Goal: Transaction & Acquisition: Purchase product/service

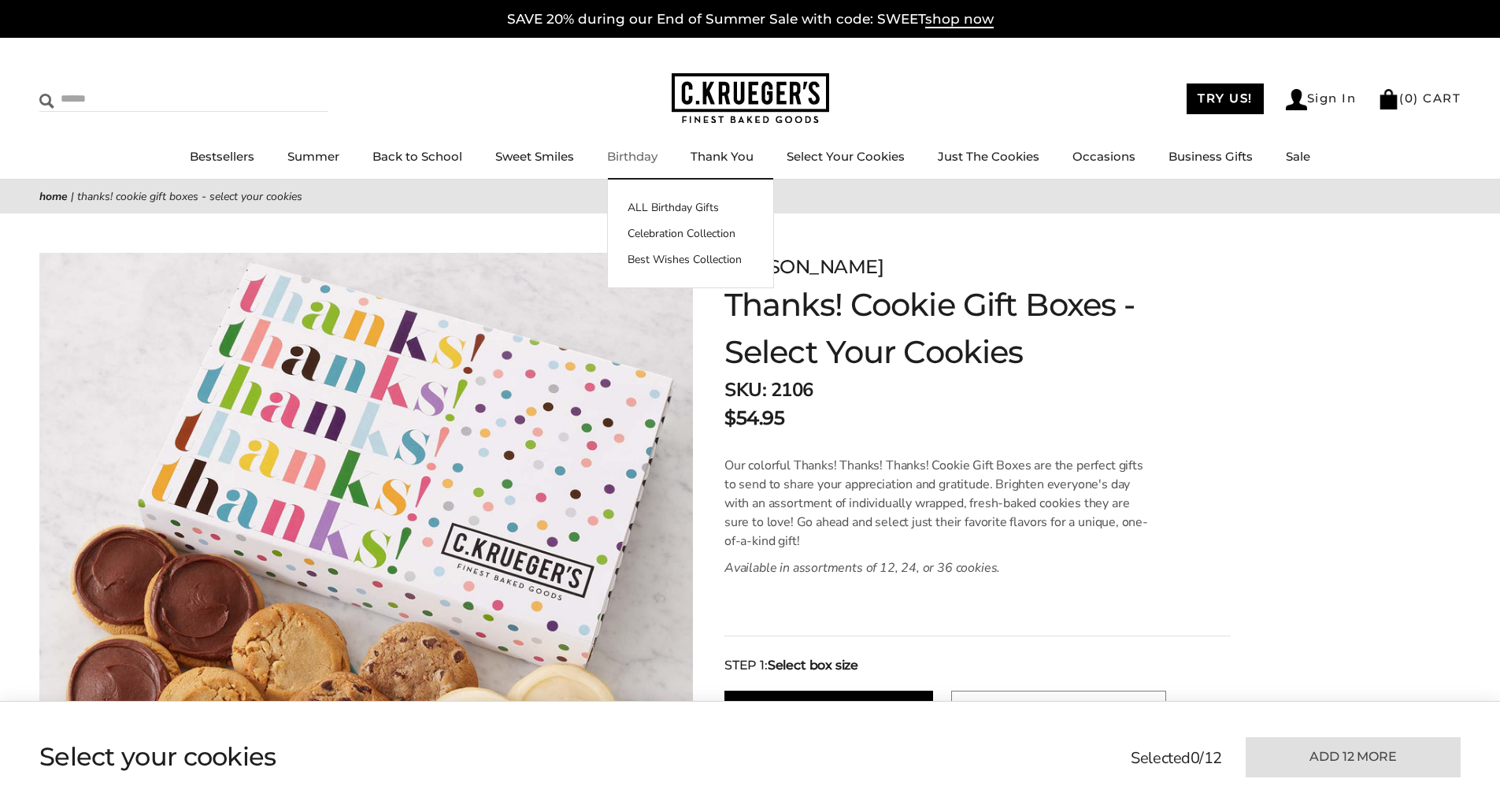
click at [99, 92] on input "Search" at bounding box center [133, 98] width 187 height 24
type input "**********"
click at [285, 87] on input "******" at bounding box center [306, 98] width 42 height 21
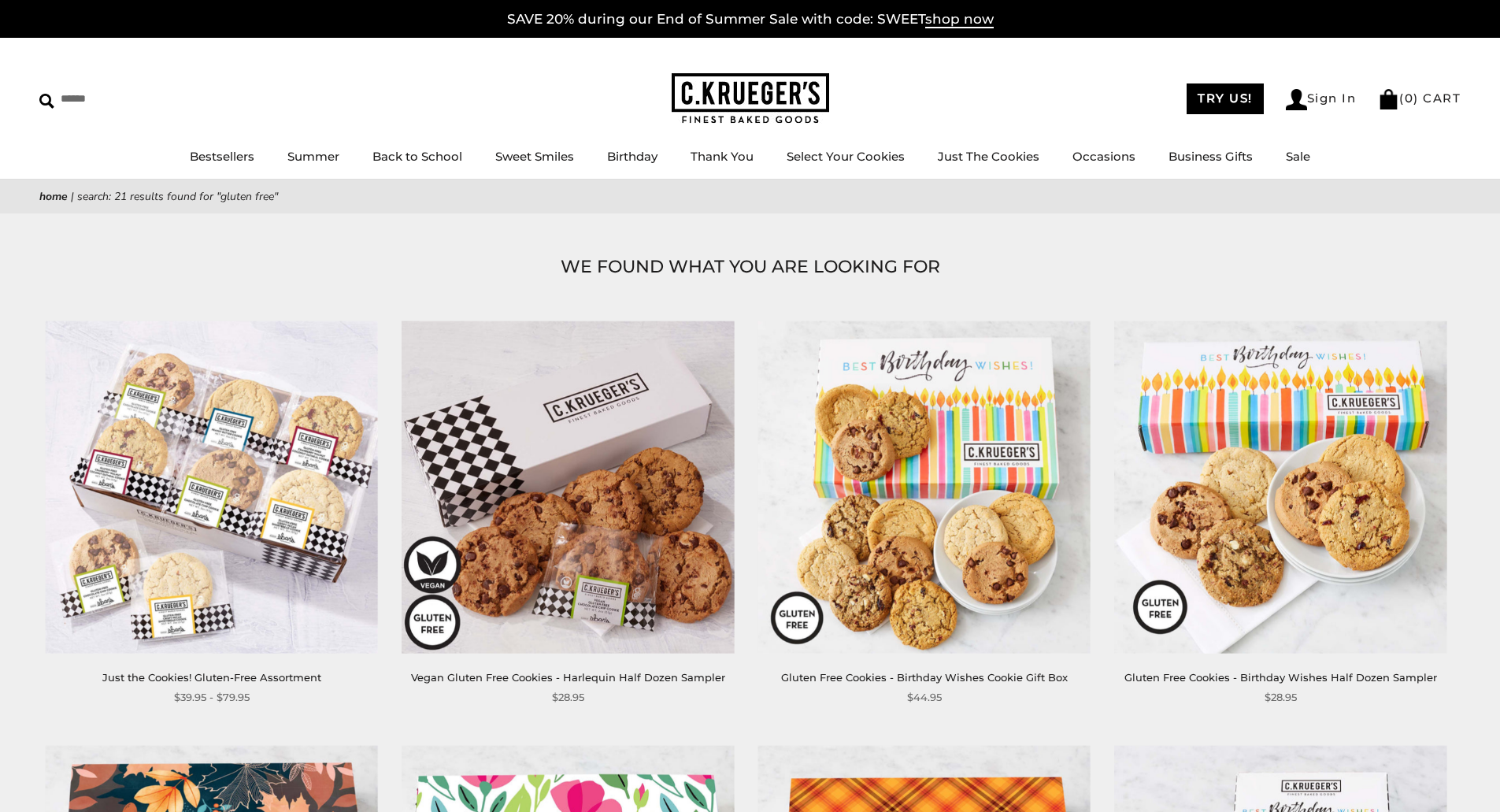
click at [233, 445] on img at bounding box center [212, 487] width 332 height 332
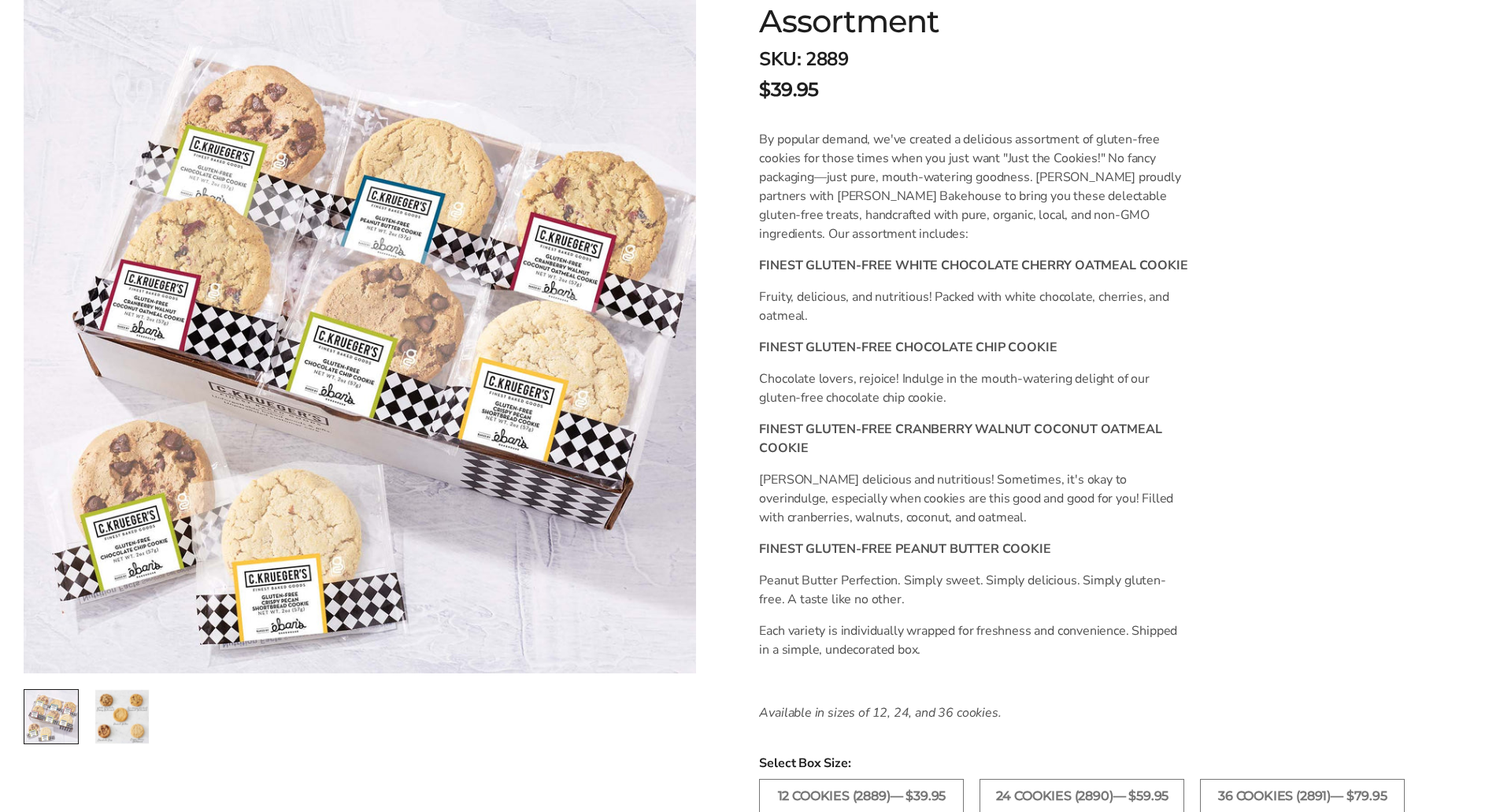
scroll to position [551, 0]
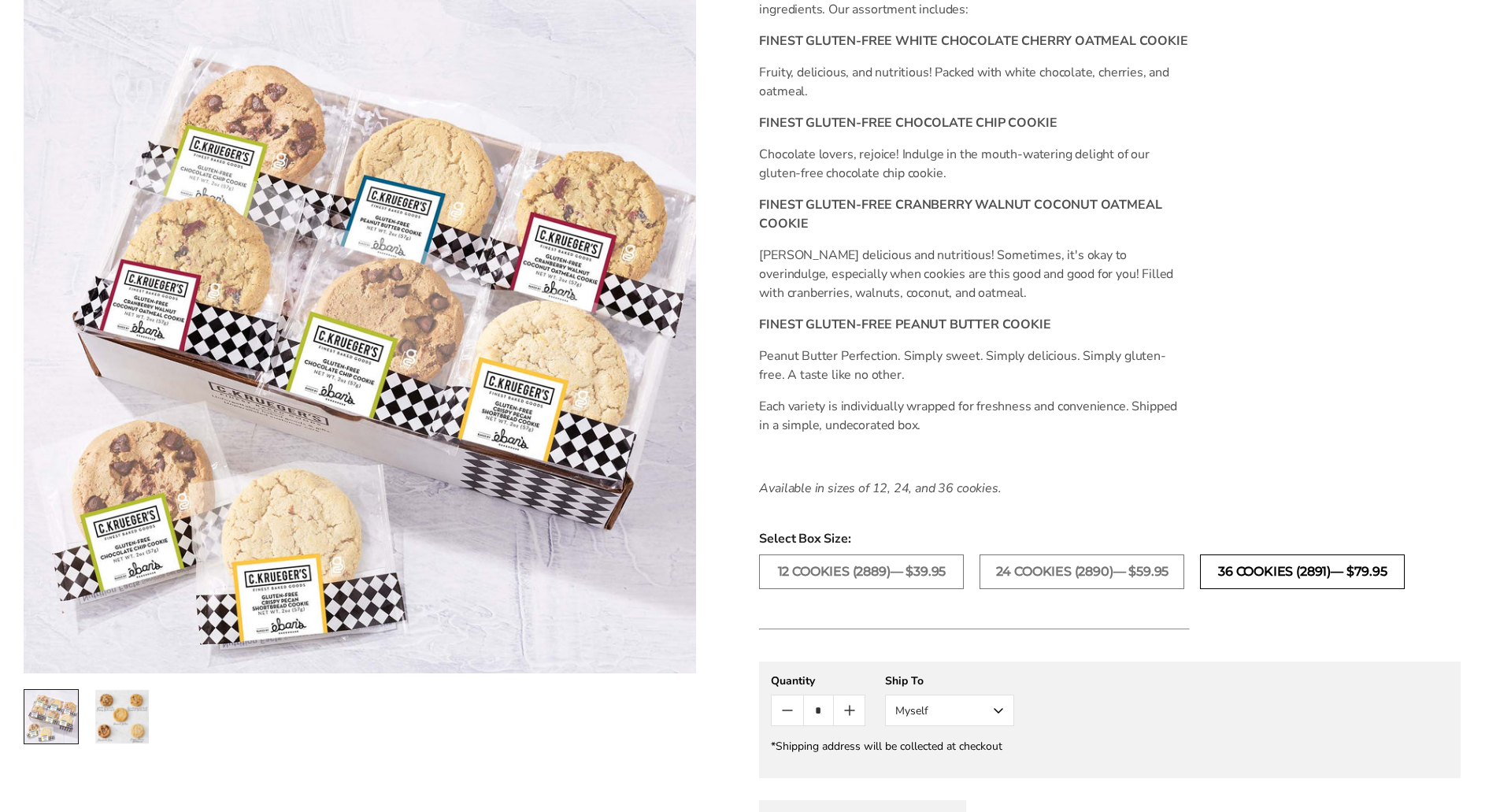
click at [1317, 564] on label "36 COOKIES (2891)— $79.95" at bounding box center [1303, 572] width 205 height 35
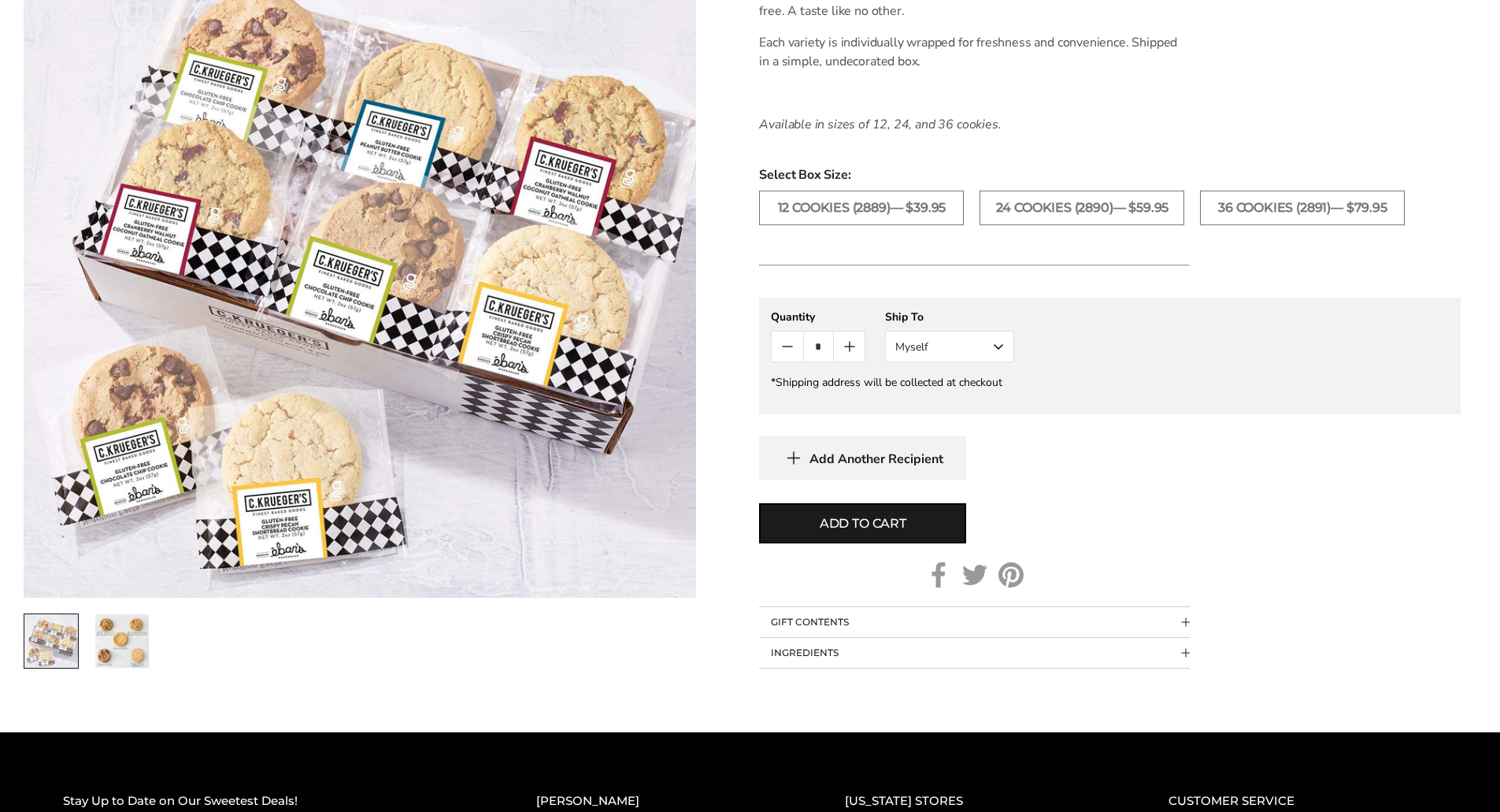
scroll to position [944, 0]
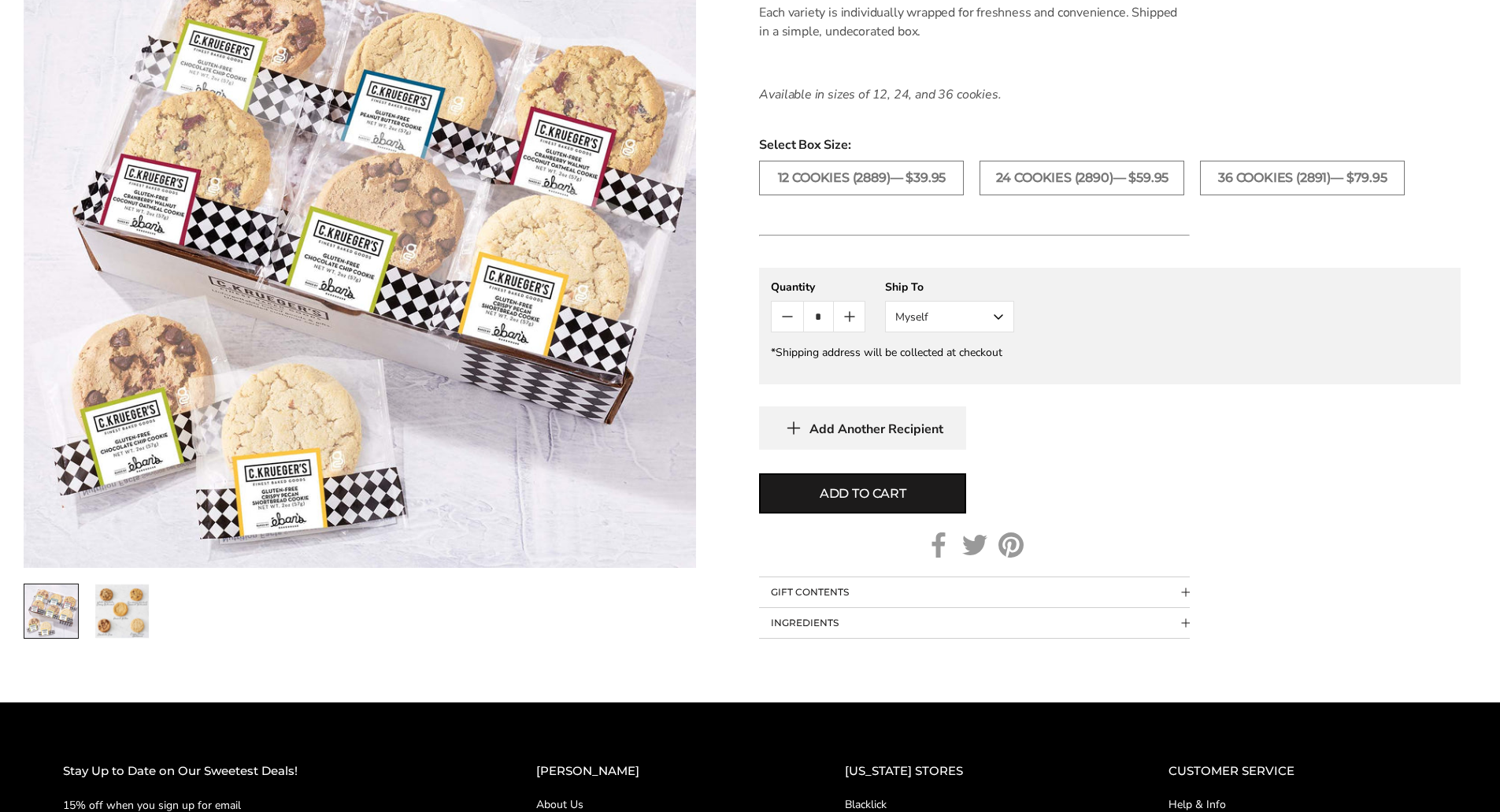
click at [1183, 591] on span "Collapsible block button" at bounding box center [1185, 592] width 9 height 9
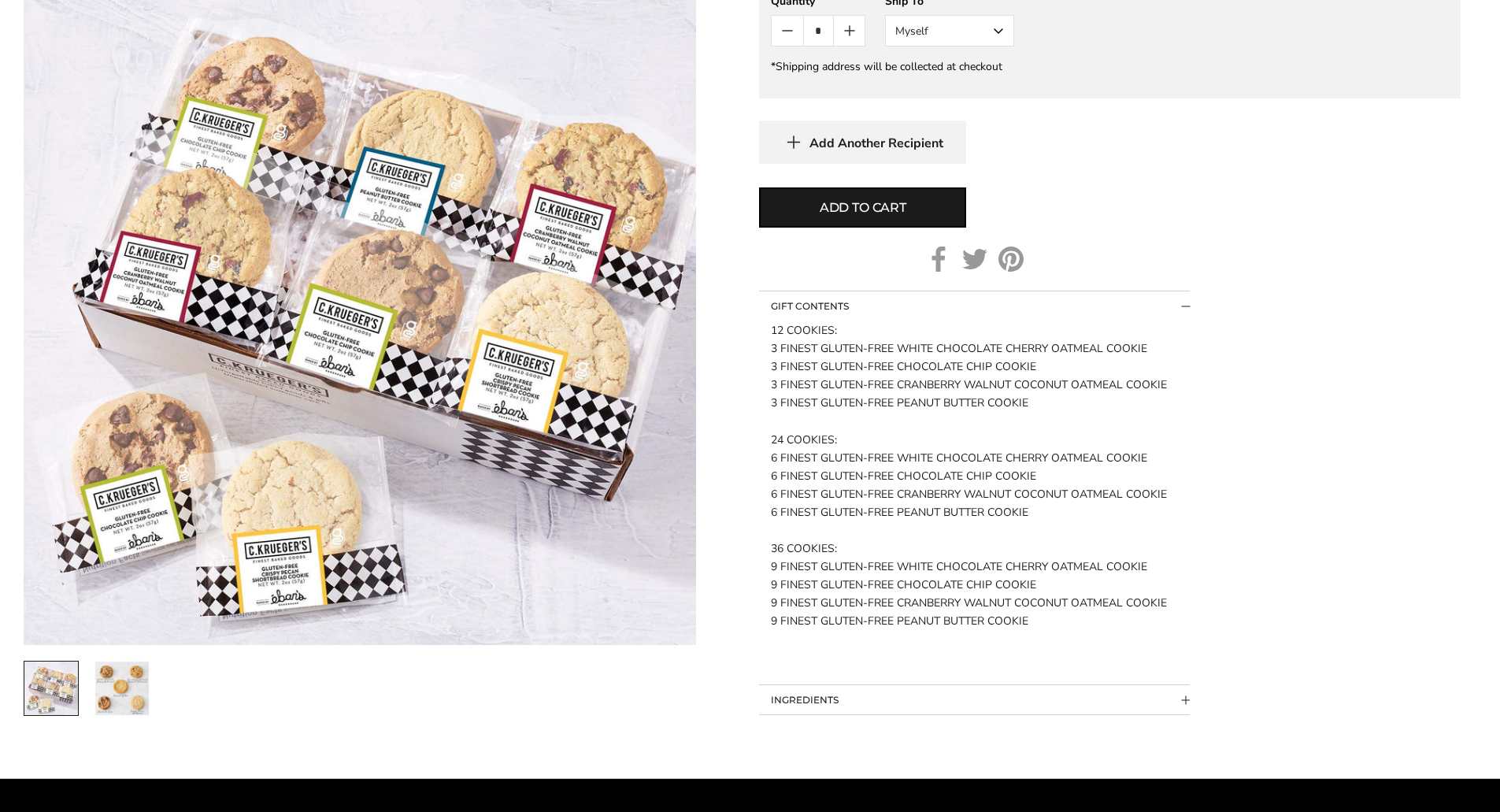
scroll to position [1260, 0]
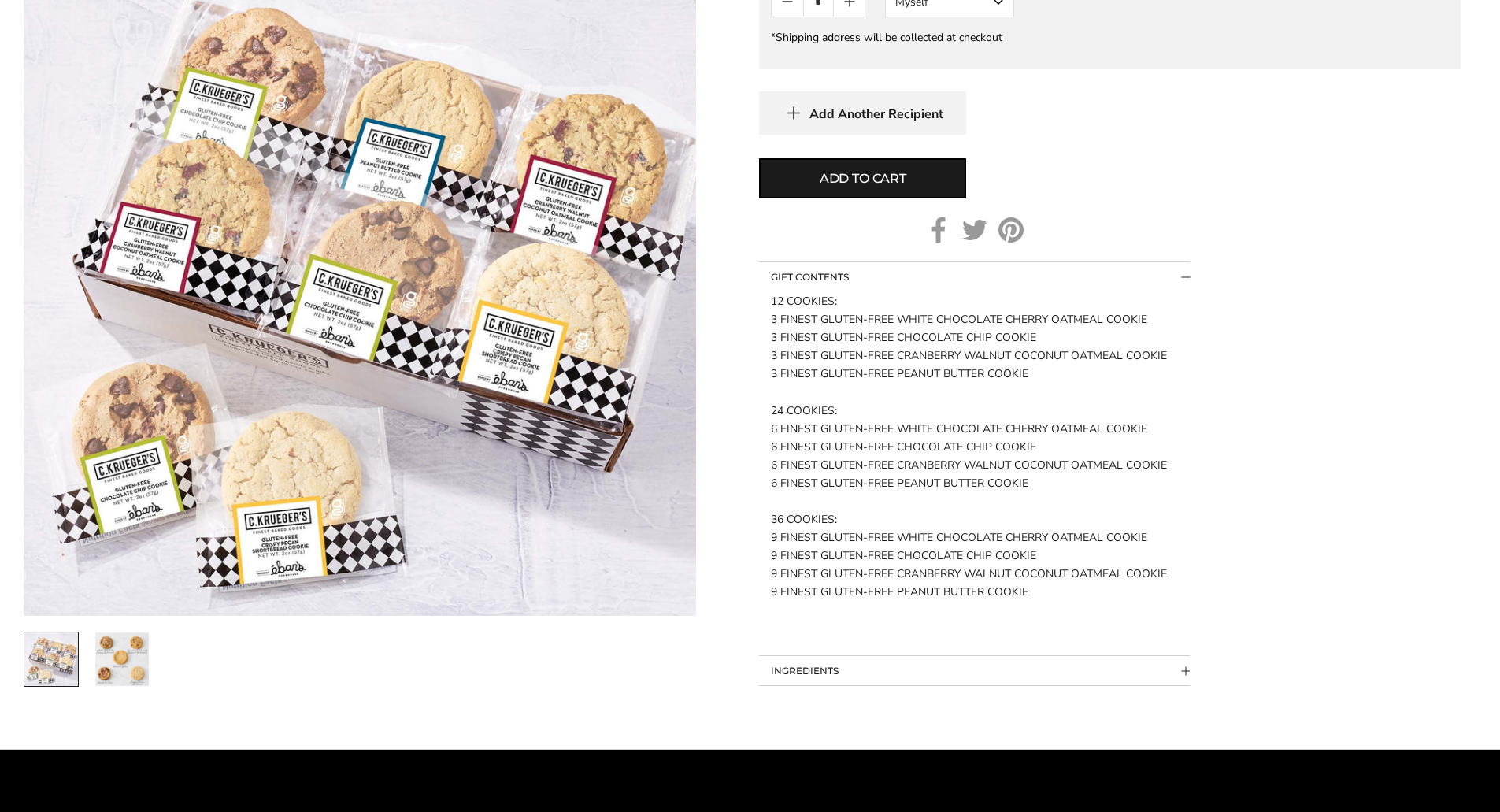
drag, startPoint x: 772, startPoint y: 518, endPoint x: 1050, endPoint y: 590, distance: 287.2
click at [1061, 595] on div "12 COOKIES: 3 FINEST GLUTEN-FREE WHITE CHOCOLATE CHERRY OATMEAL COOKIE 3 FINEST…" at bounding box center [975, 455] width 408 height 327
copy div "36 COOKIES: 9 FINEST GLUTEN-FREE WHITE CHOCOLATE CHERRY OATMEAL COOKIE 9 FINEST…"
